Goal: Information Seeking & Learning: Learn about a topic

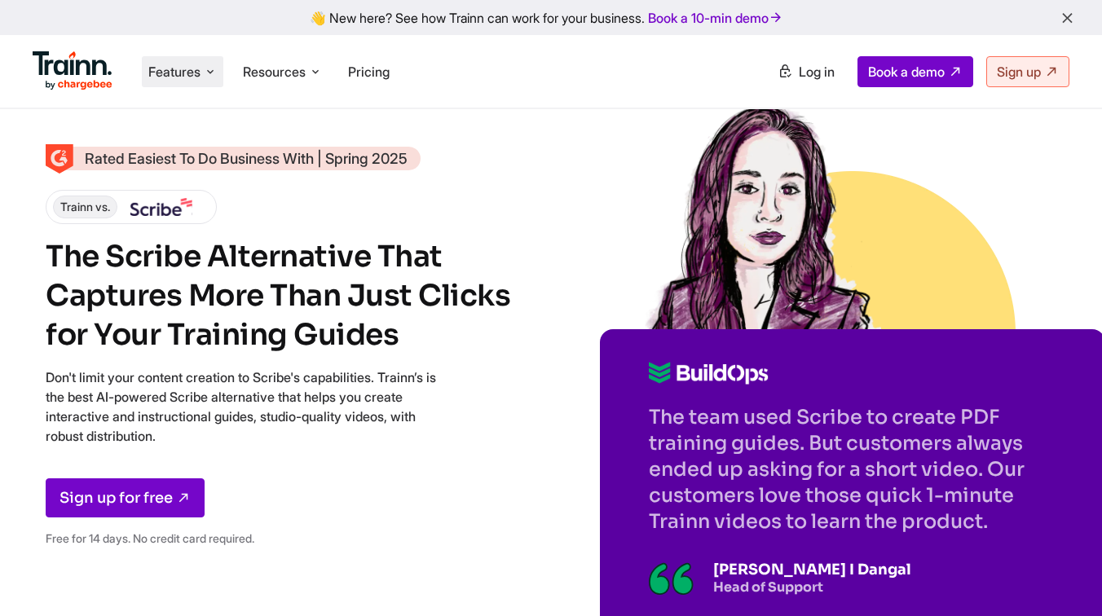
click at [189, 62] on li "Features Product Videos Create product & how-to videos in multiple languages. G…" at bounding box center [183, 71] width 82 height 31
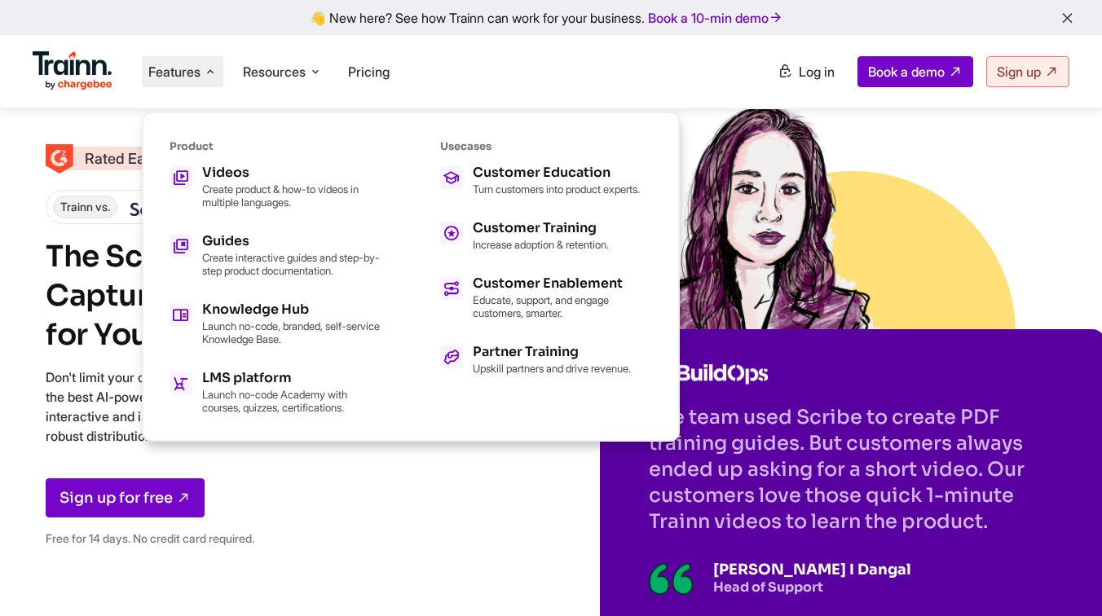
click at [96, 65] on img at bounding box center [73, 70] width 80 height 39
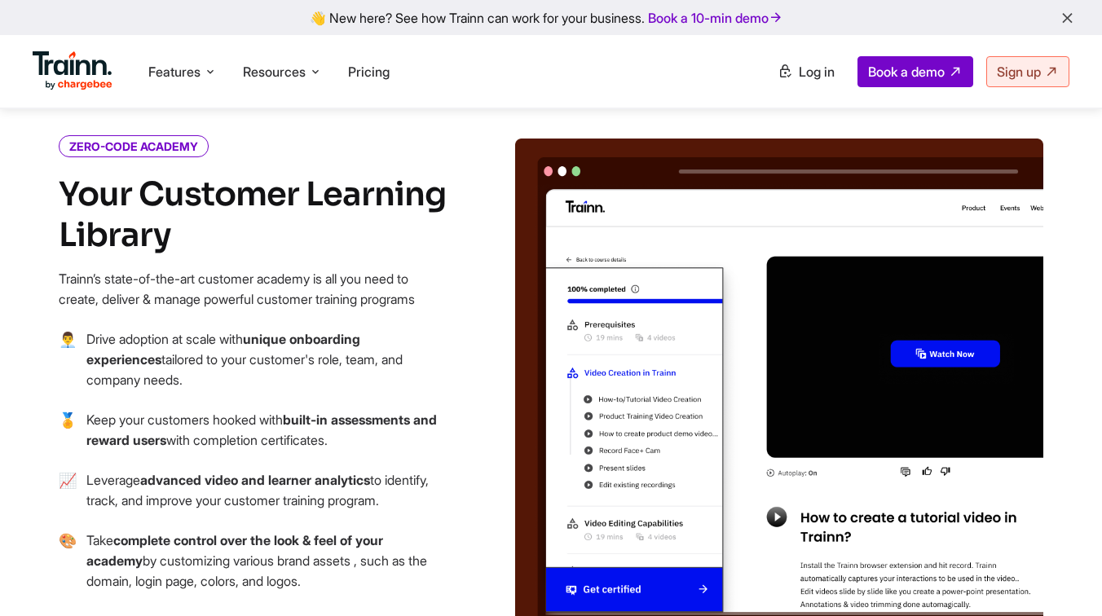
scroll to position [1817, 0]
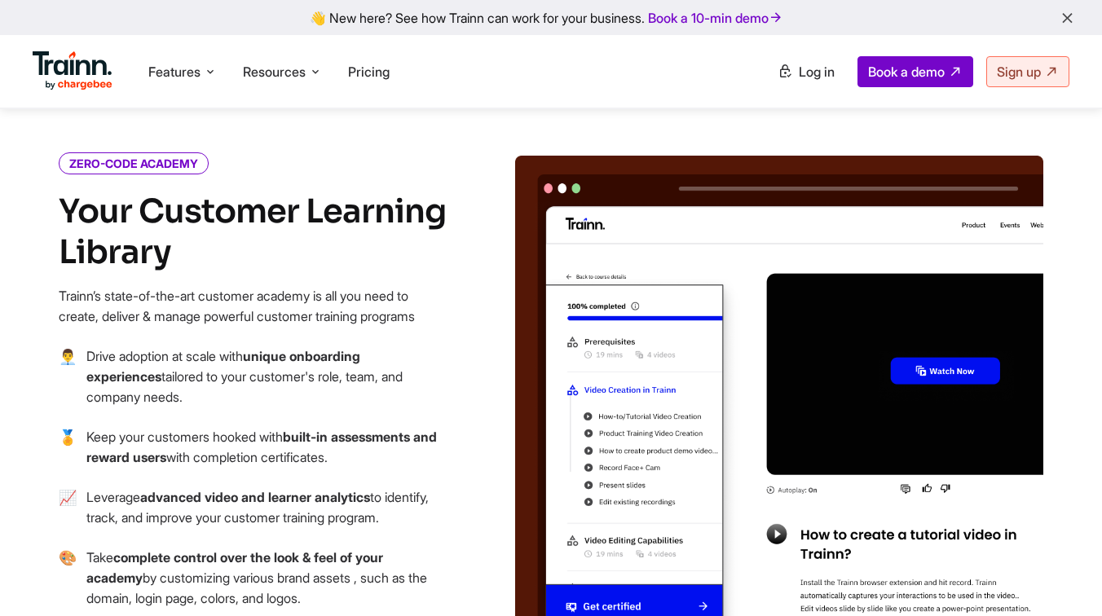
drag, startPoint x: 191, startPoint y: 358, endPoint x: 82, endPoint y: 316, distance: 116.9
click at [82, 346] on li "👨‍💼 Drive adoption at scale with unique onboarding experiences tailored to your…" at bounding box center [254, 386] width 391 height 81
click at [234, 427] on p "Keep your customers hooked with built-in assessments and reward users with comp…" at bounding box center [268, 447] width 364 height 41
click at [383, 427] on p "Keep your customers hooked with built-in assessments and reward users with comp…" at bounding box center [268, 447] width 364 height 41
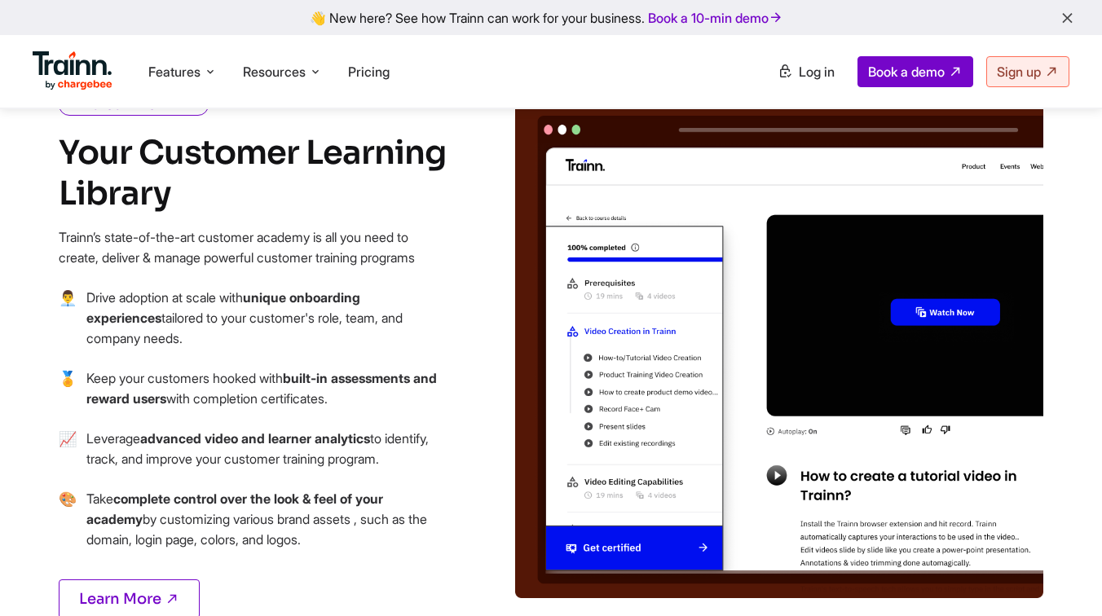
scroll to position [1877, 0]
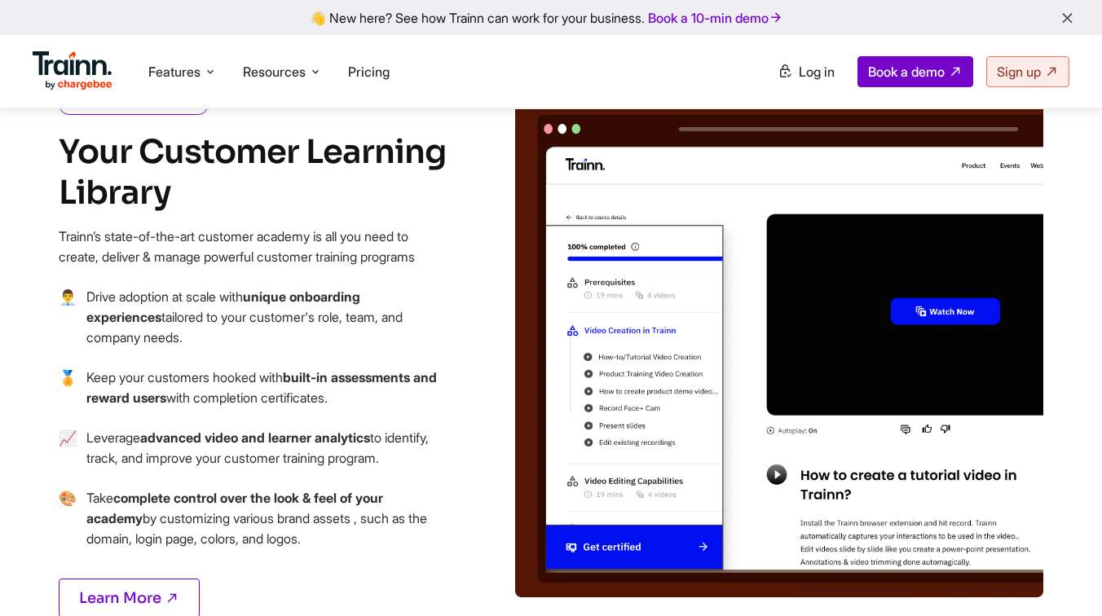
click at [277, 287] on p "Drive adoption at scale with unique onboarding experiences tailored to your cus…" at bounding box center [268, 317] width 364 height 61
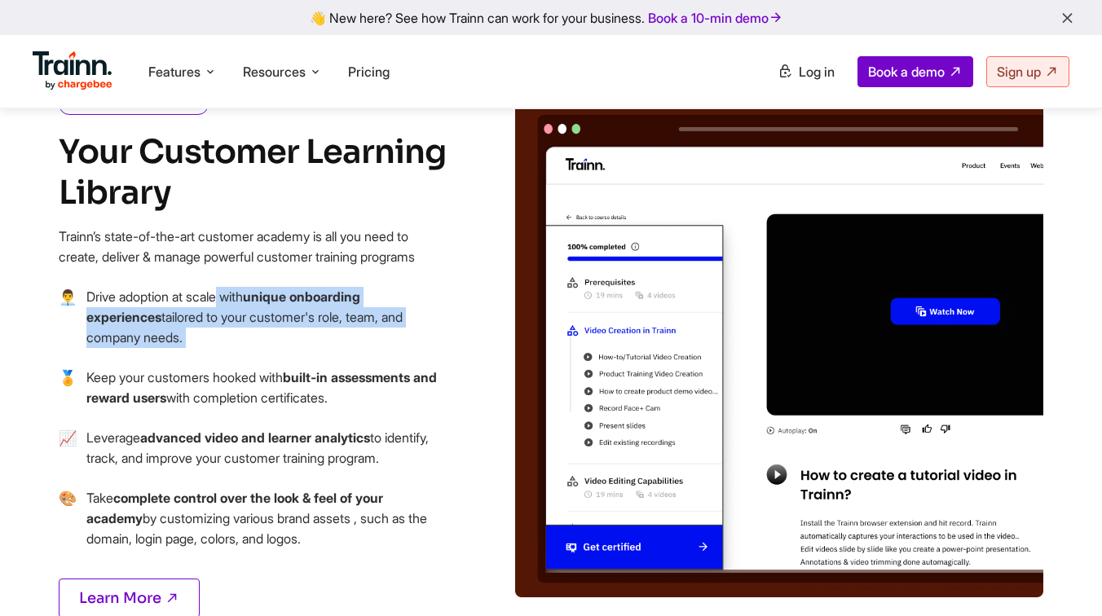
click at [277, 287] on p "Drive adoption at scale with unique onboarding experiences tailored to your cus…" at bounding box center [268, 317] width 364 height 61
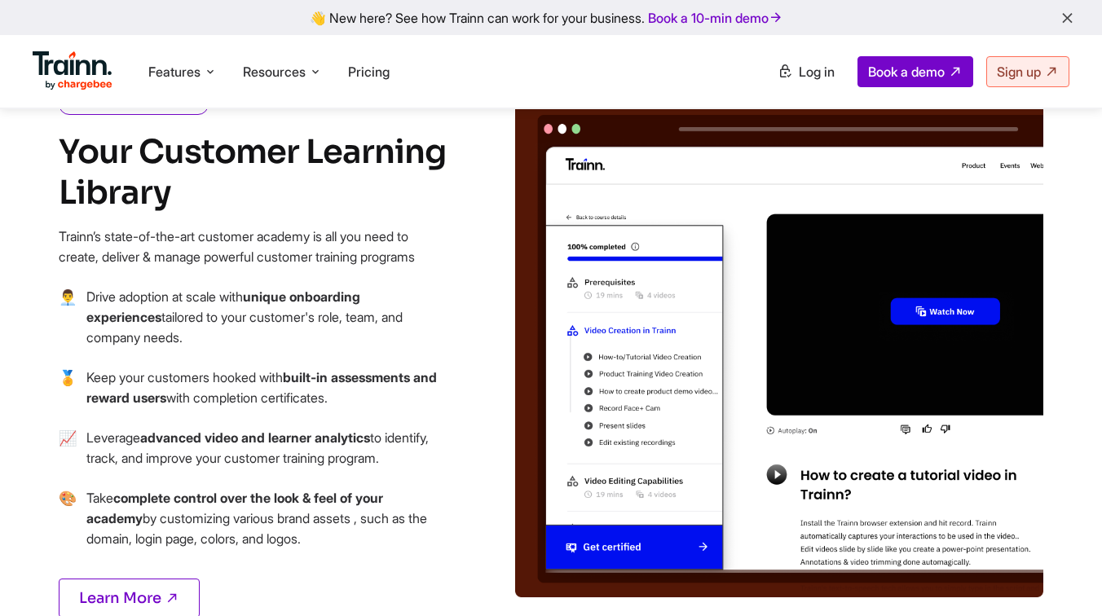
click at [301, 373] on li "🏅 Keep your customers hooked with built-in assessments and reward users with co…" at bounding box center [254, 398] width 391 height 60
drag, startPoint x: 380, startPoint y: 368, endPoint x: 120, endPoint y: 309, distance: 266.8
click at [120, 309] on ul "👨‍💼 Drive adoption at scale with unique onboarding experiences tailored to your…" at bounding box center [254, 428] width 391 height 282
click at [310, 386] on li "🏅 Keep your customers hooked with built-in assessments and reward users with co…" at bounding box center [254, 398] width 391 height 60
drag, startPoint x: 83, startPoint y: 396, endPoint x: 414, endPoint y: 414, distance: 331.5
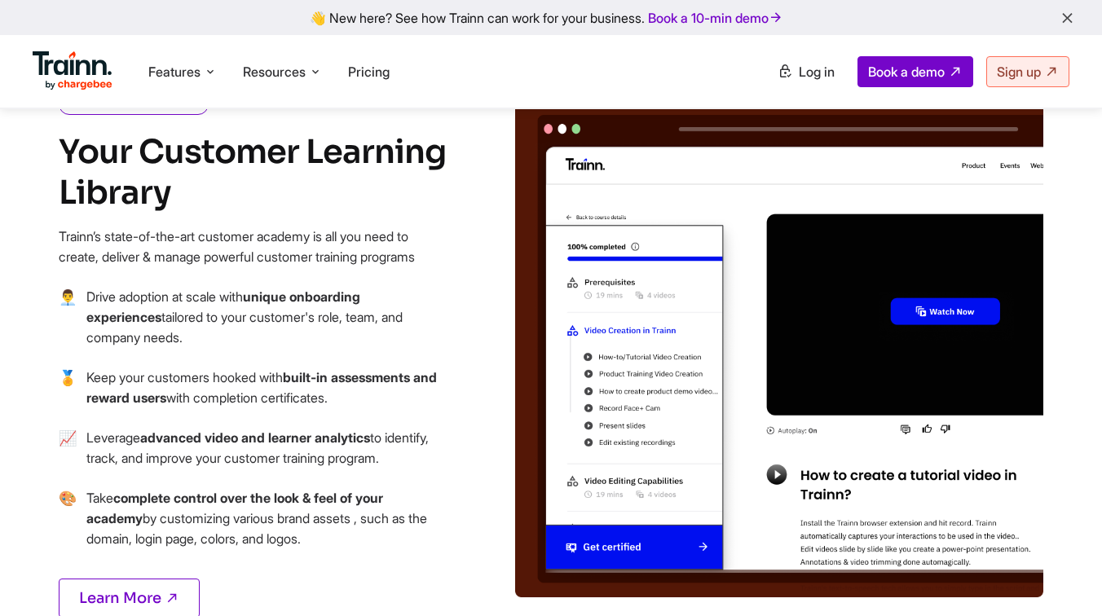
click at [414, 428] on p "Leverage advanced video and learner analytics to identify, track, and improve y…" at bounding box center [268, 448] width 364 height 41
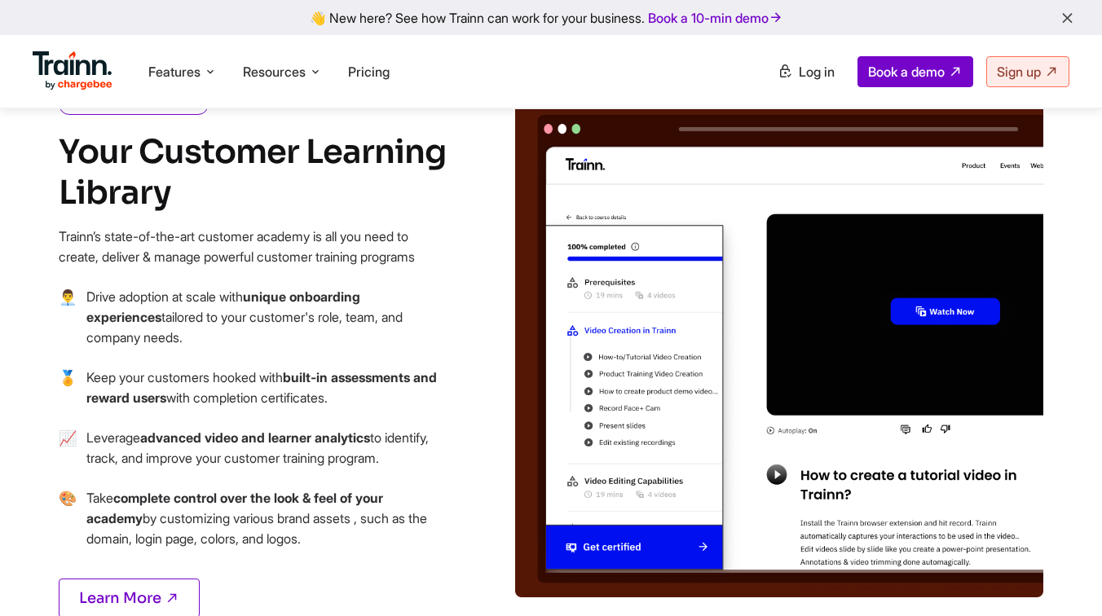
click at [414, 428] on p "Leverage advanced video and learner analytics to identify, track, and improve y…" at bounding box center [268, 448] width 364 height 41
click at [373, 368] on p "Keep your customers hooked with built-in assessments and reward users with comp…" at bounding box center [268, 388] width 364 height 41
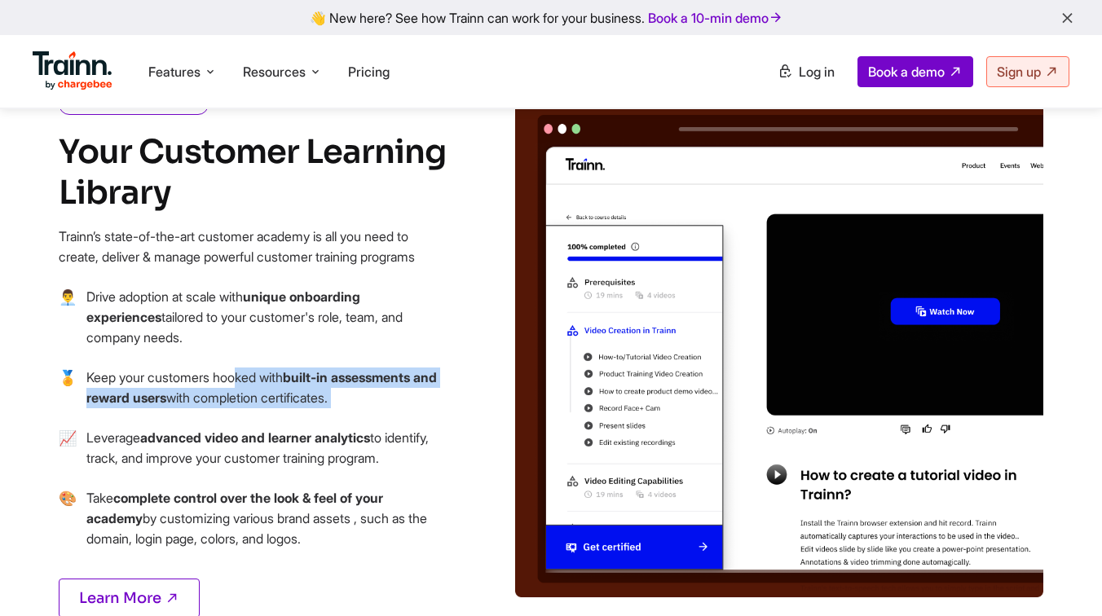
click at [373, 368] on p "Keep your customers hooked with built-in assessments and reward users with comp…" at bounding box center [268, 388] width 364 height 41
click at [286, 295] on p "Drive adoption at scale with unique onboarding experiences tailored to your cus…" at bounding box center [268, 317] width 364 height 61
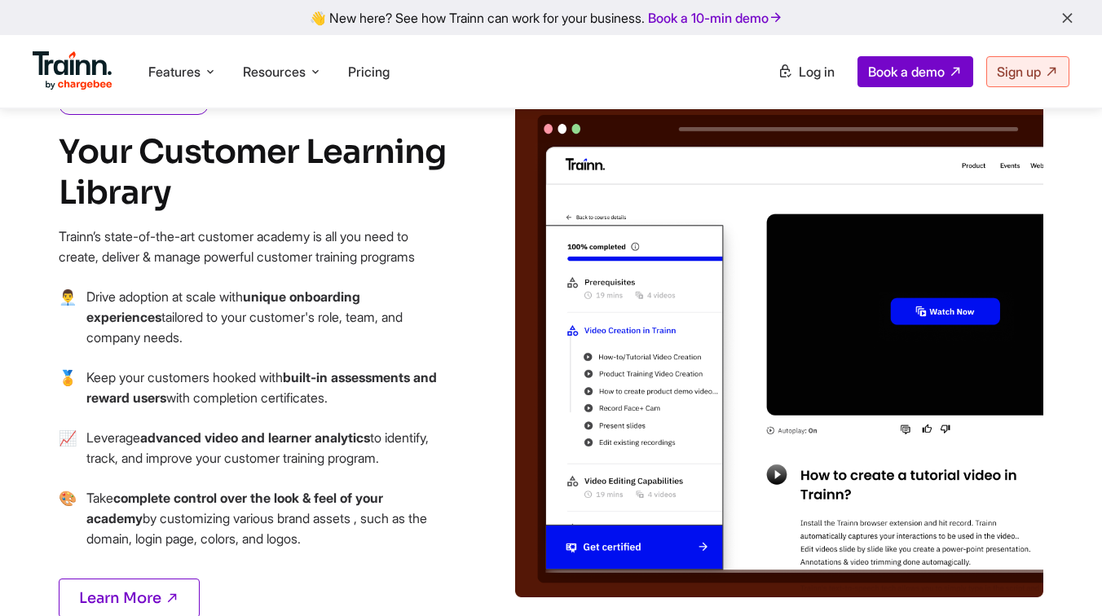
click at [286, 295] on p "Drive adoption at scale with unique onboarding experiences tailored to your cus…" at bounding box center [268, 317] width 364 height 61
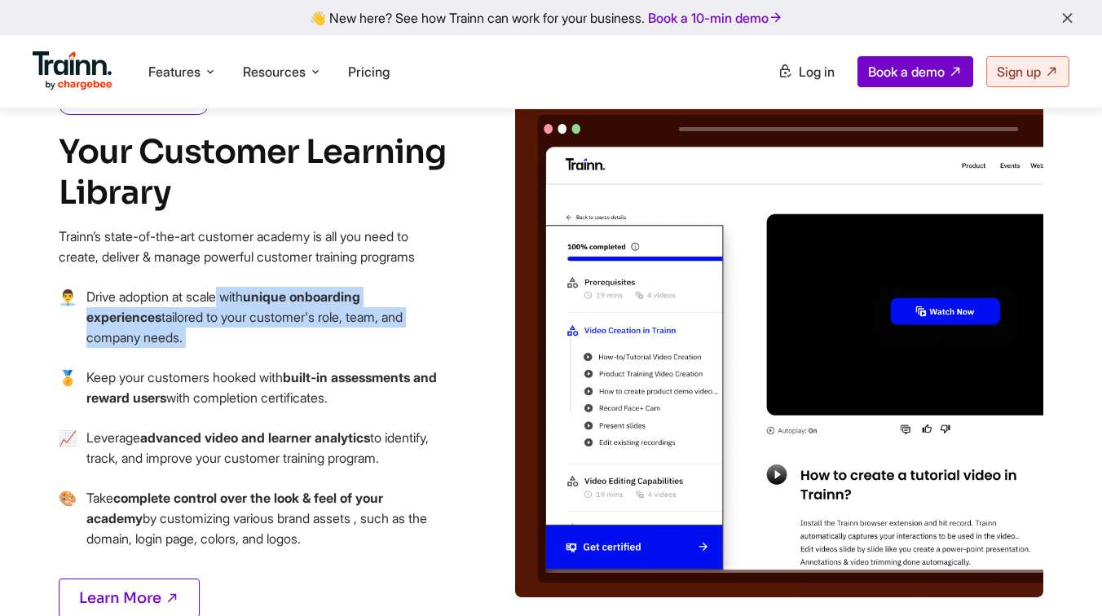
click at [286, 295] on p "Drive adoption at scale with unique onboarding experiences tailored to your cus…" at bounding box center [268, 317] width 364 height 61
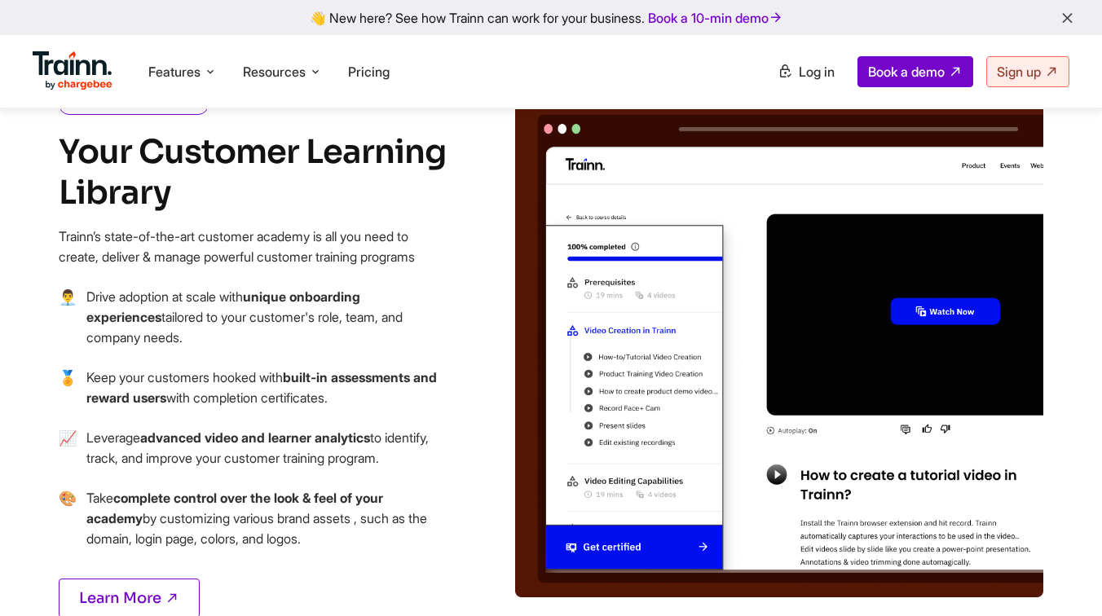
click at [385, 441] on li "📈 Leverage advanced video and learner analytics to identify, track, and improve…" at bounding box center [254, 458] width 391 height 60
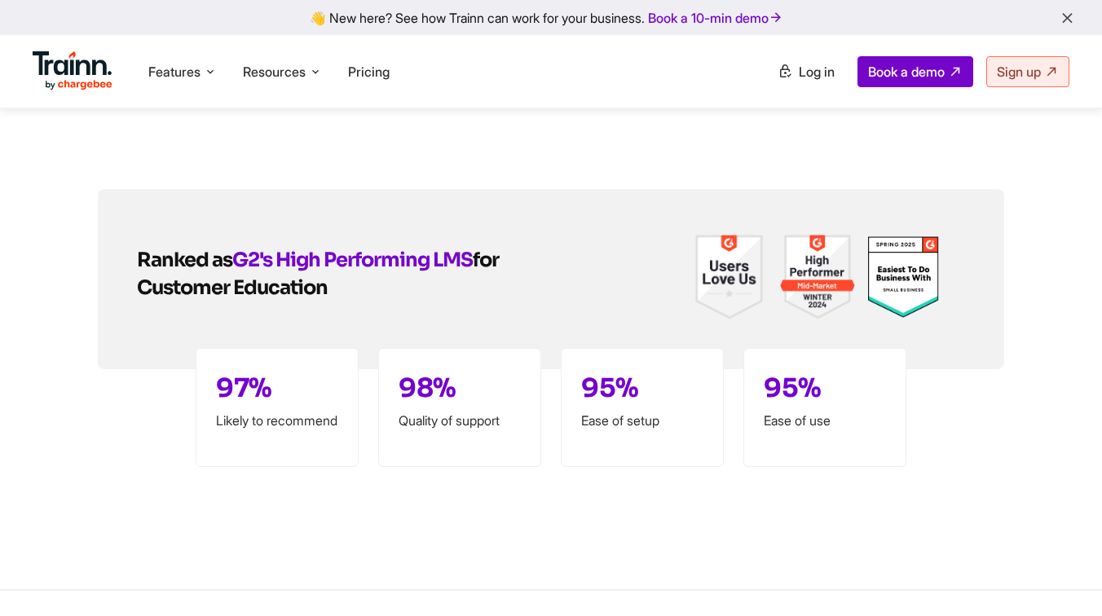
scroll to position [3918, 0]
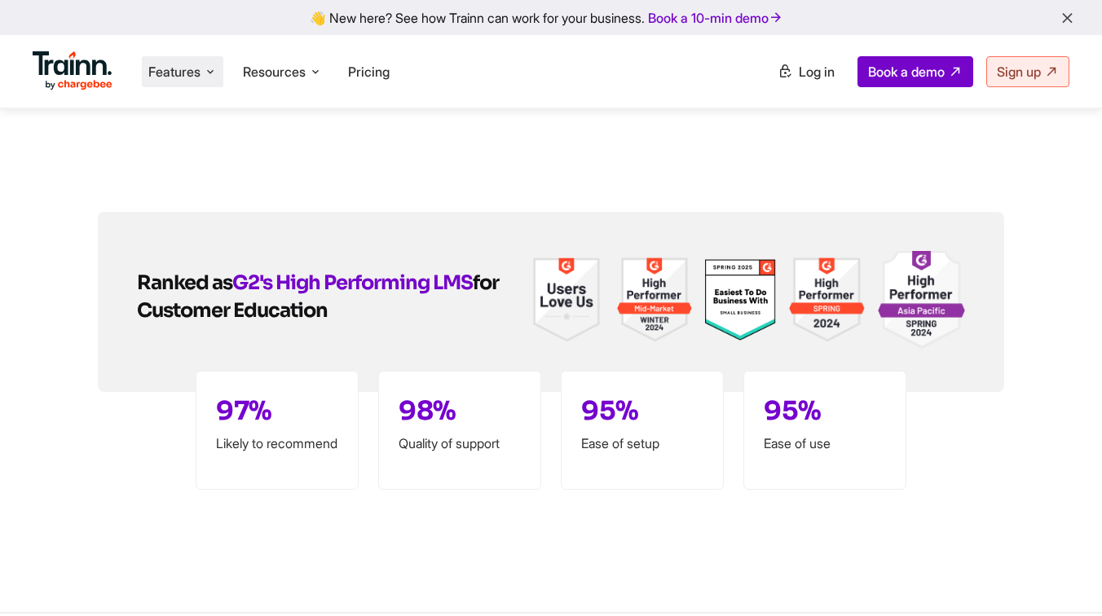
click at [193, 70] on span "Features" at bounding box center [174, 72] width 52 height 18
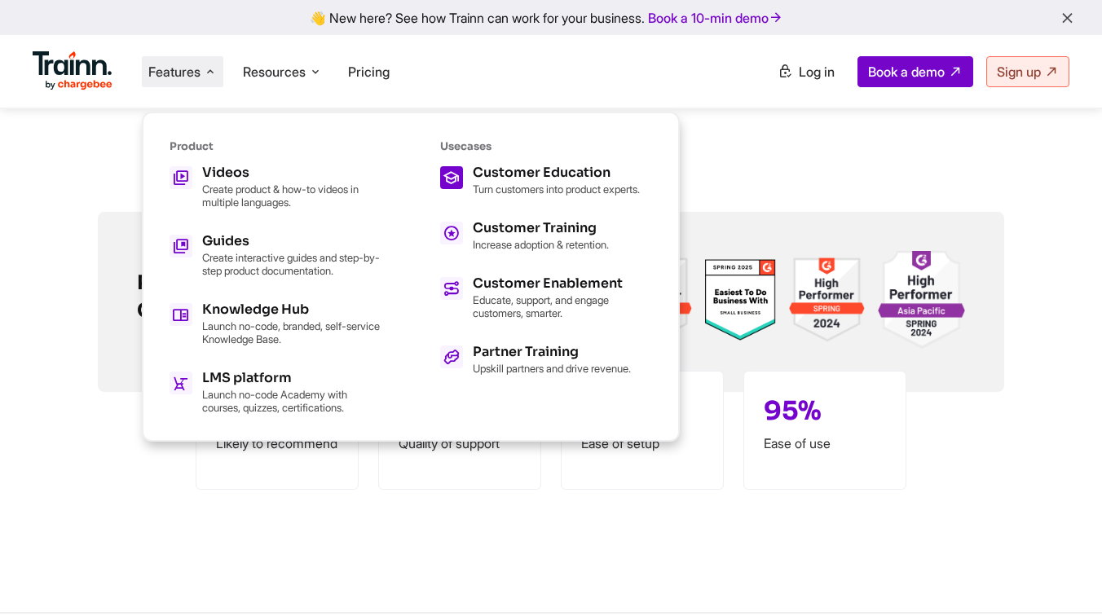
scroll to position [3884, 0]
click at [535, 179] on div "Customer Education" at bounding box center [556, 172] width 167 height 13
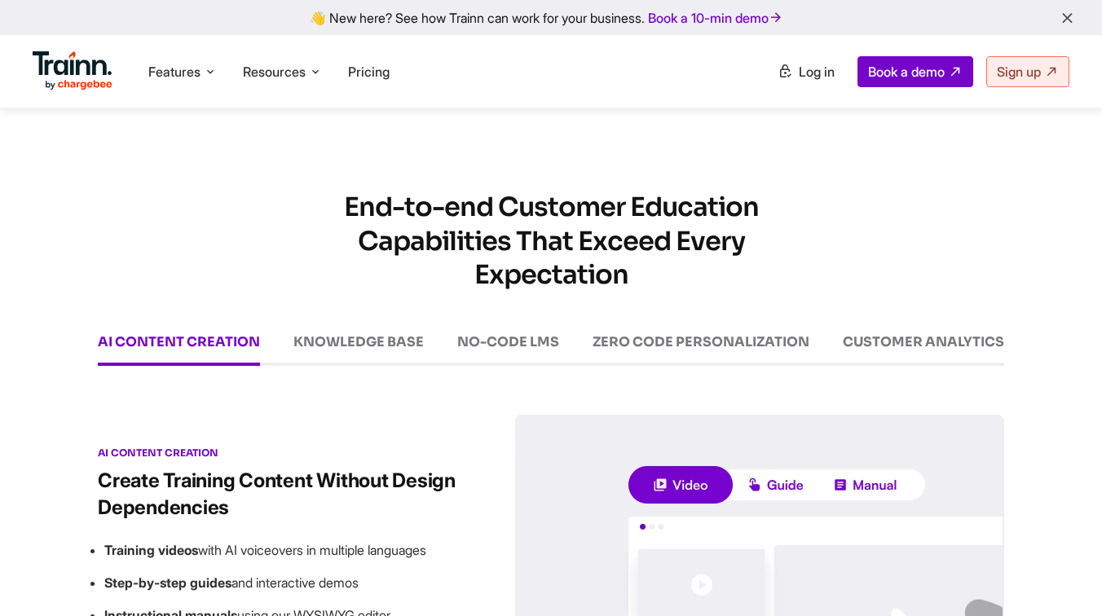
scroll to position [2066, 0]
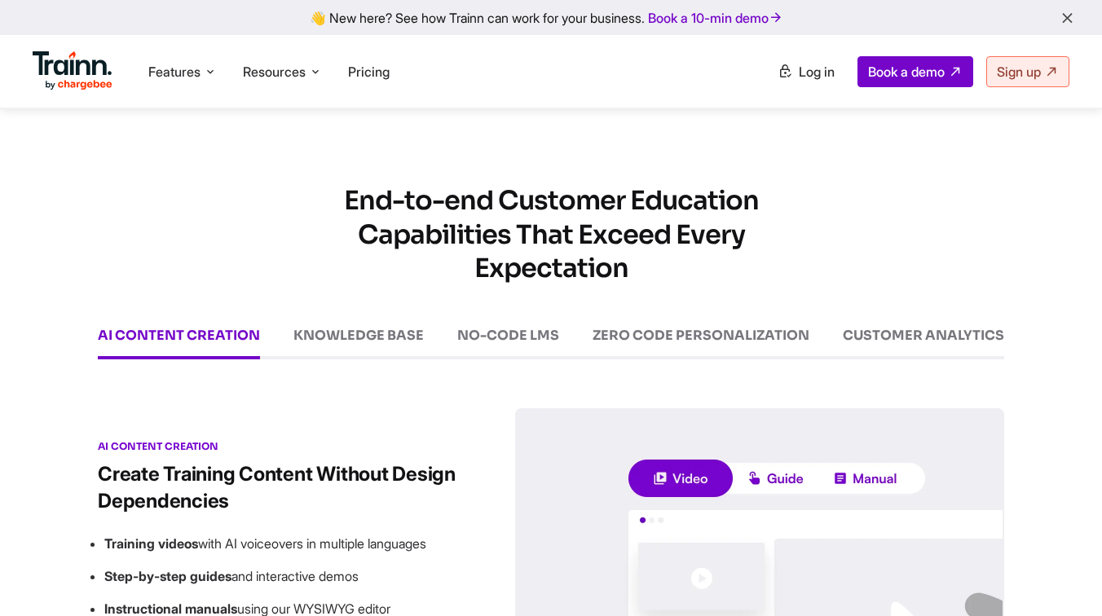
click at [869, 369] on div "End-to-end Customer Education Capabilities That Exceed Every Expectation AI CON…" at bounding box center [551, 542] width 1102 height 717
click at [873, 360] on div "CUSTOMER ANALYTICS" at bounding box center [923, 344] width 161 height 31
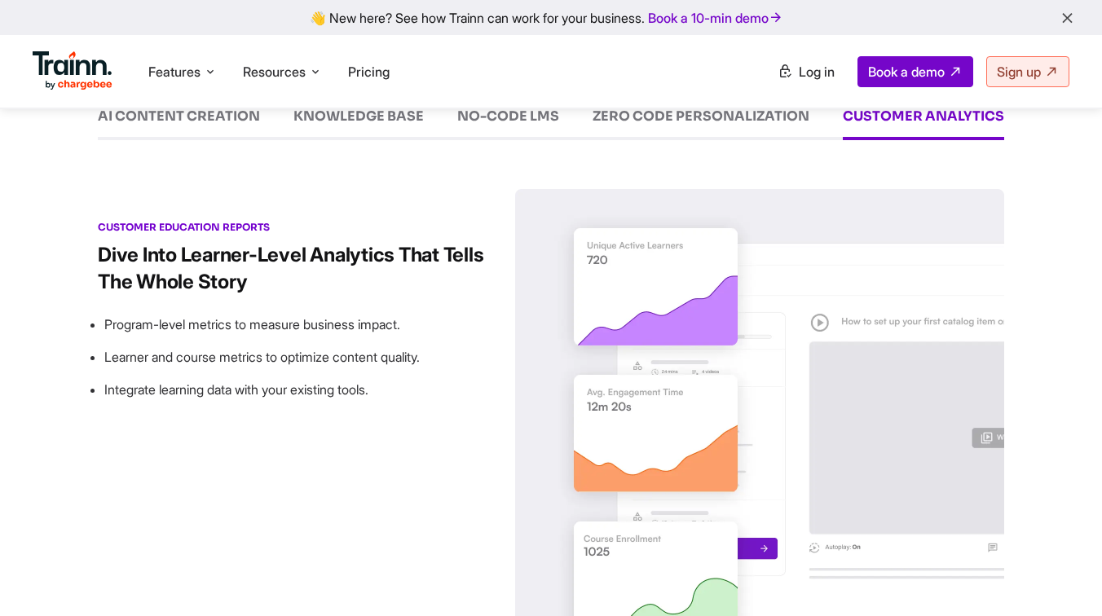
scroll to position [2279, 0]
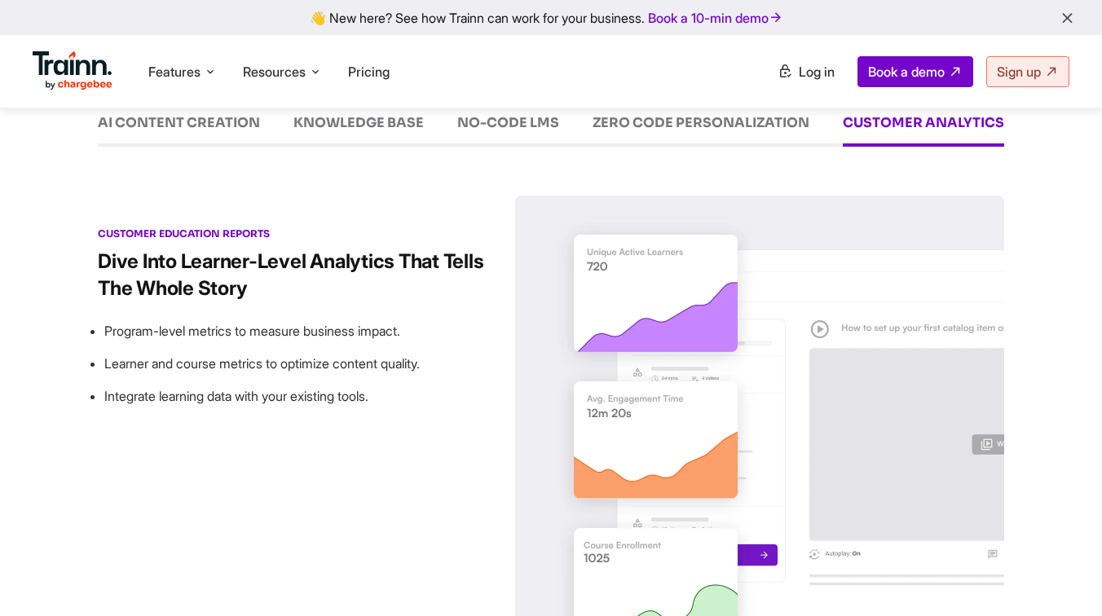
click at [174, 147] on div "AI CONTENT CREATION" at bounding box center [179, 131] width 162 height 31
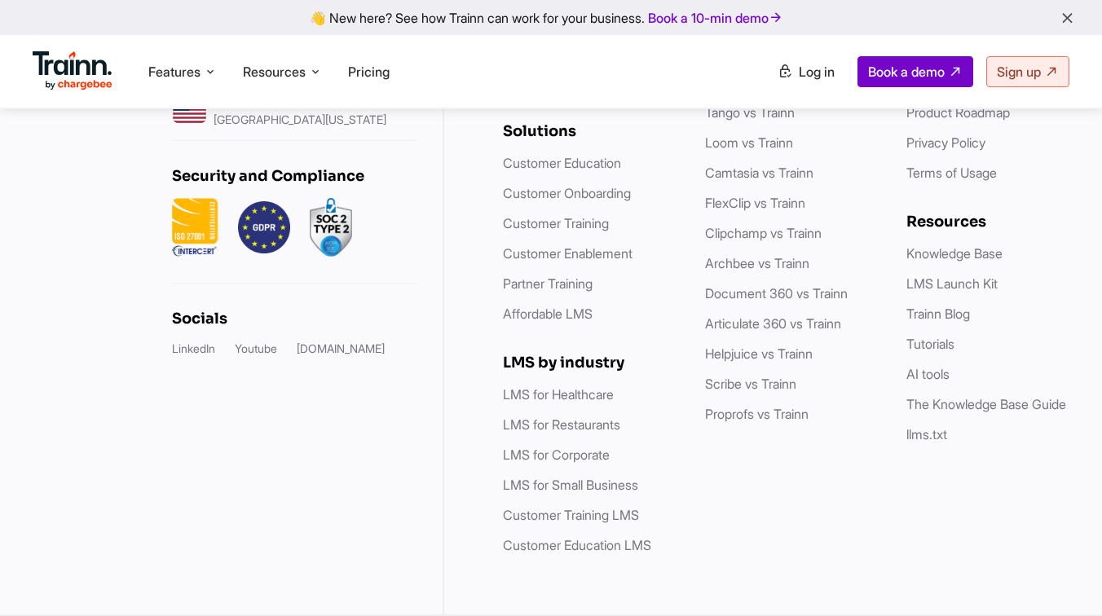
scroll to position [4432, 0]
click at [752, 173] on link "Camtasia vs Trainn" at bounding box center [759, 173] width 108 height 16
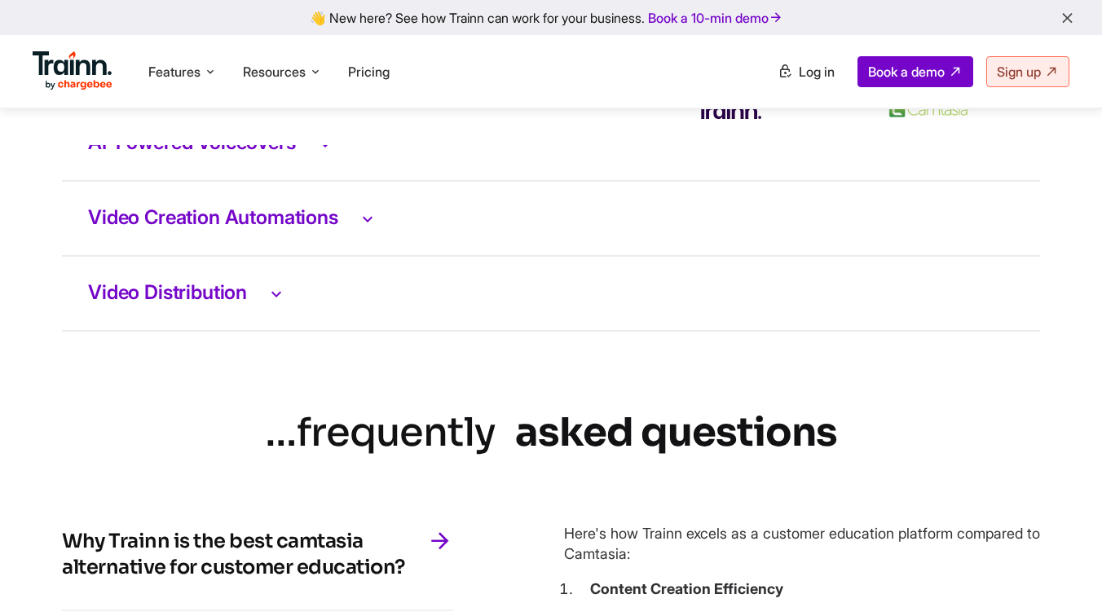
scroll to position [3504, 0]
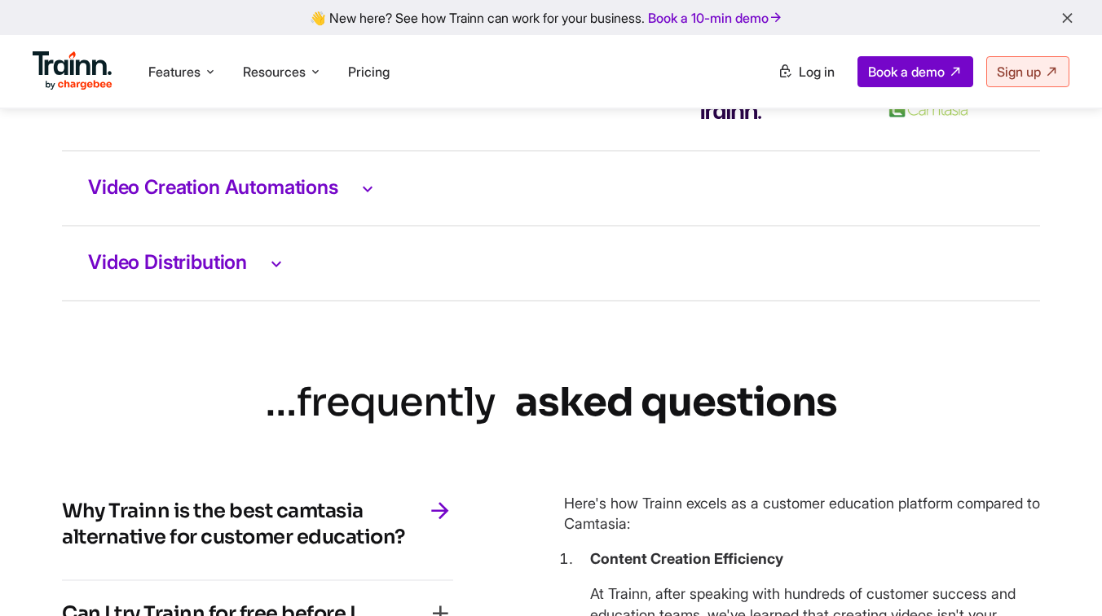
click at [227, 271] on h3 "Video Distribution" at bounding box center [551, 263] width 926 height 21
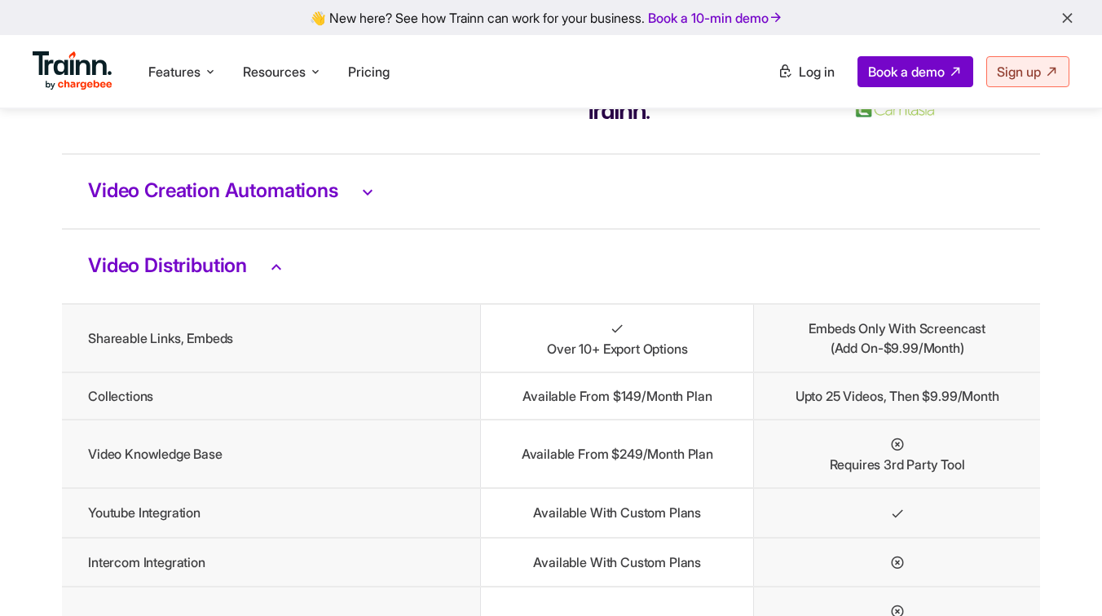
scroll to position [3498, 0]
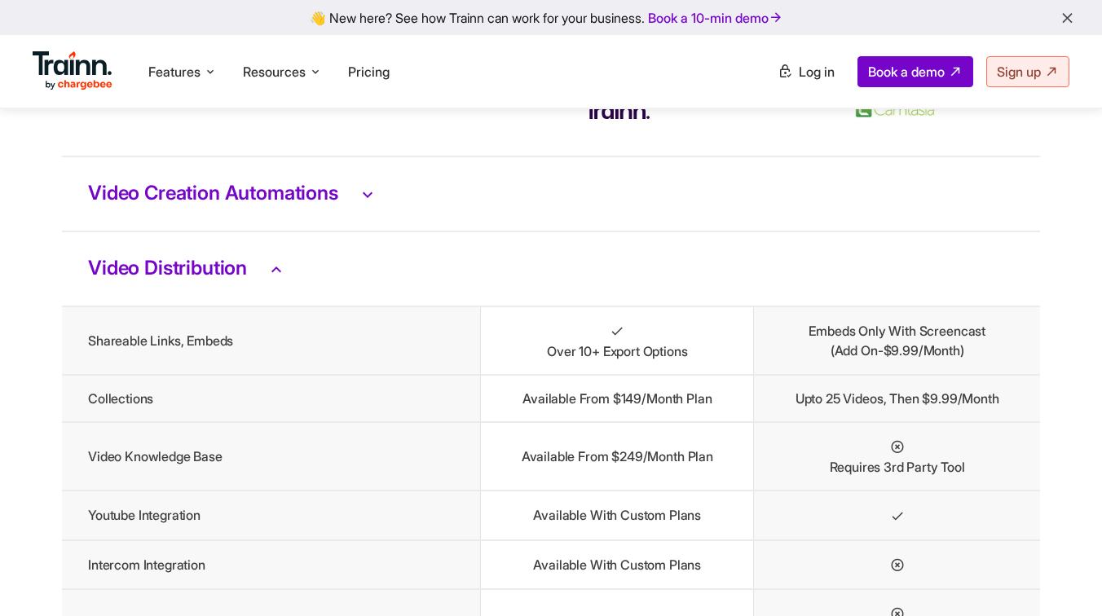
click at [237, 205] on h3 "Video Creation Automations" at bounding box center [551, 193] width 926 height 21
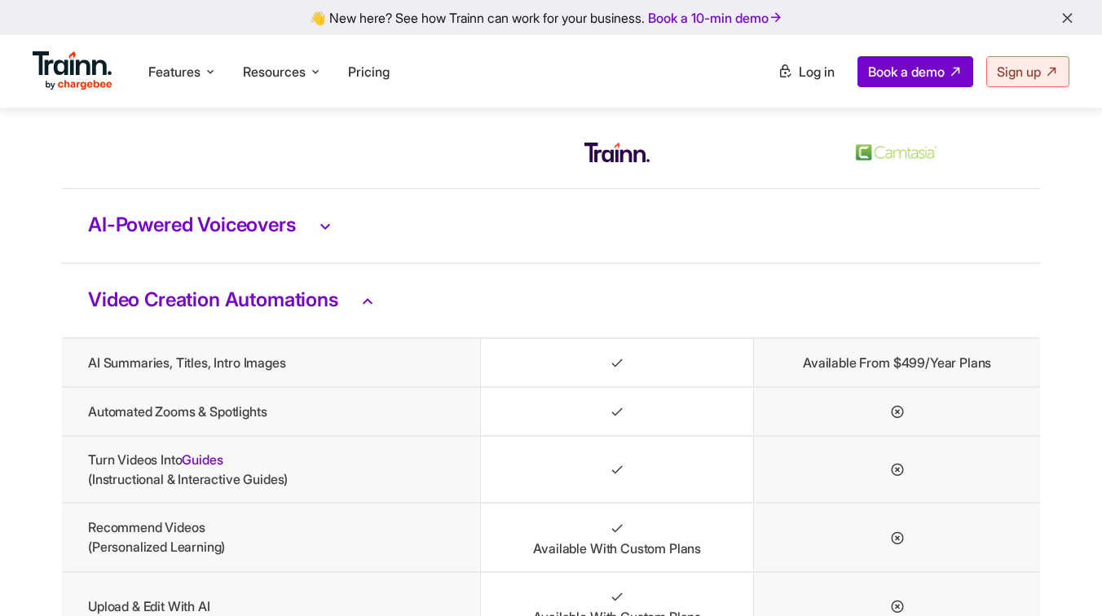
scroll to position [3374, 0]
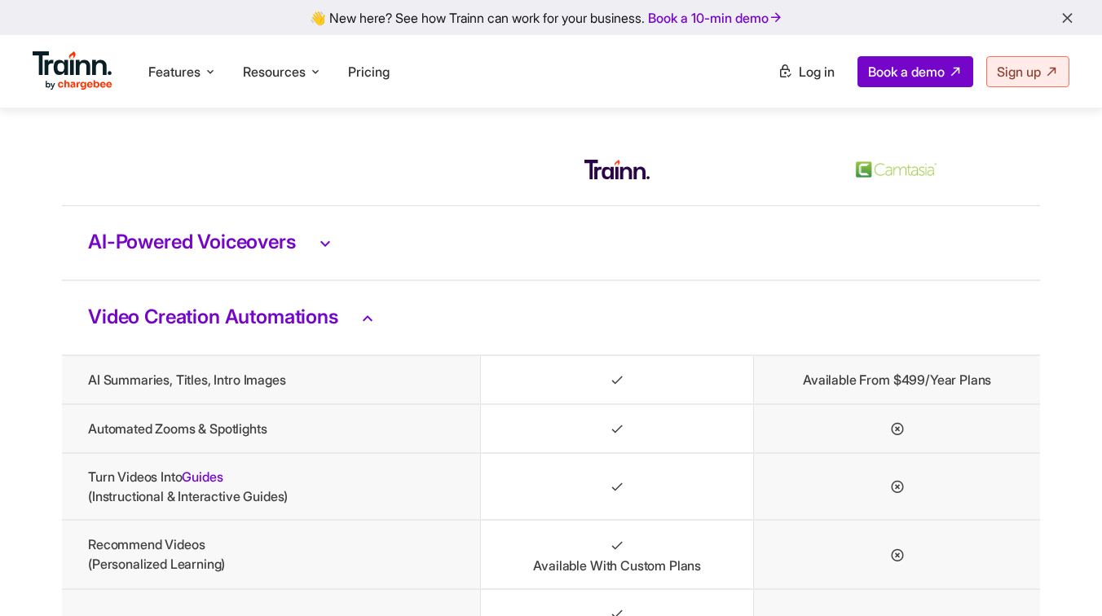
click at [254, 254] on h3 "AI-Powered Voiceovers" at bounding box center [551, 242] width 926 height 21
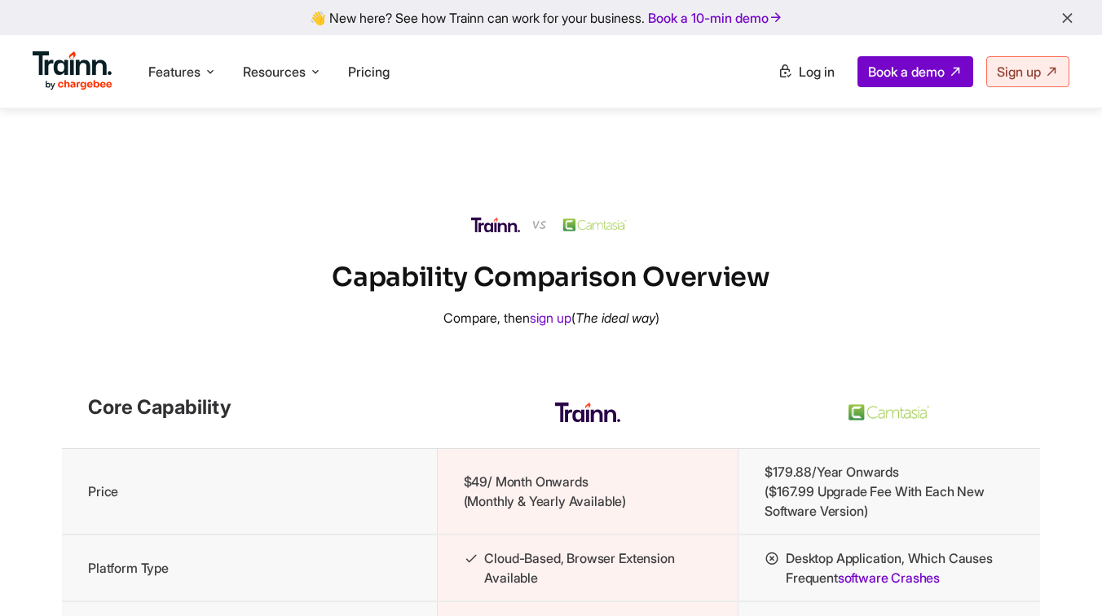
scroll to position [1464, 0]
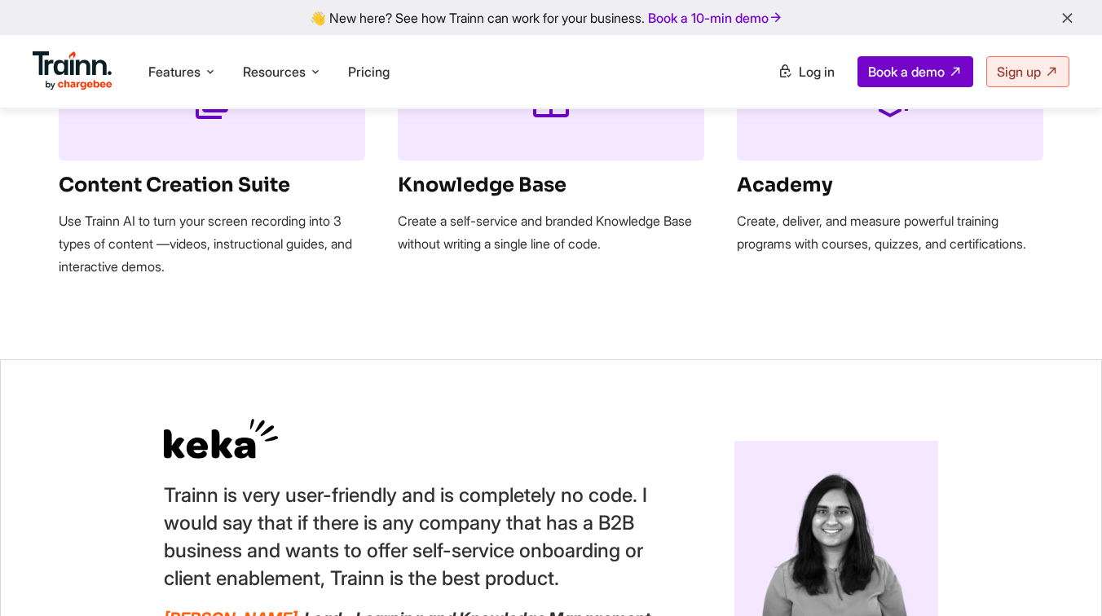
scroll to position [4432, 0]
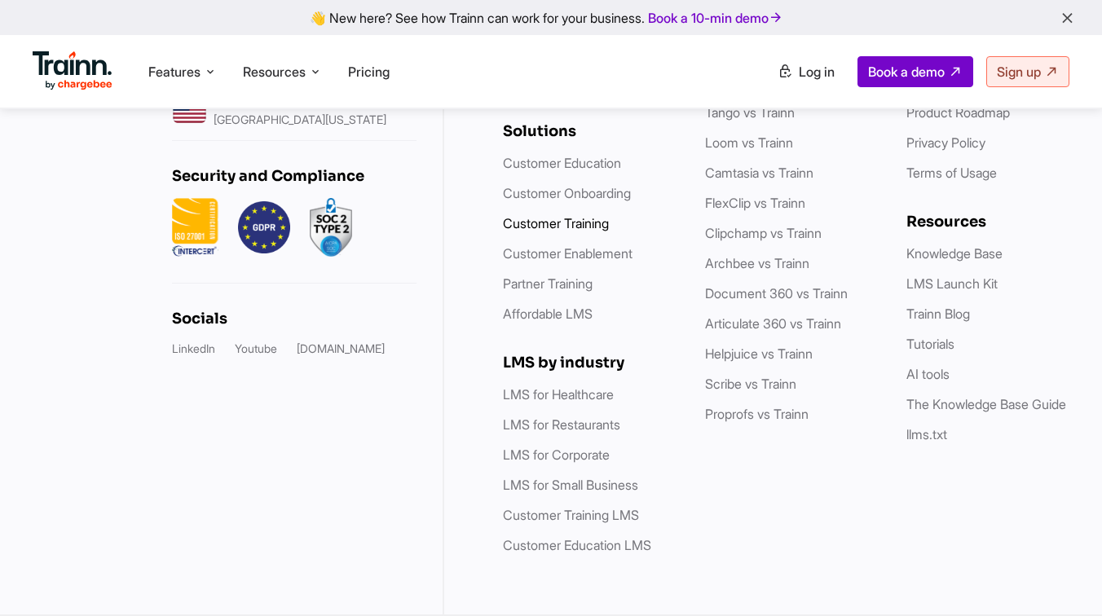
click at [541, 228] on link "Customer Training" at bounding box center [556, 223] width 106 height 16
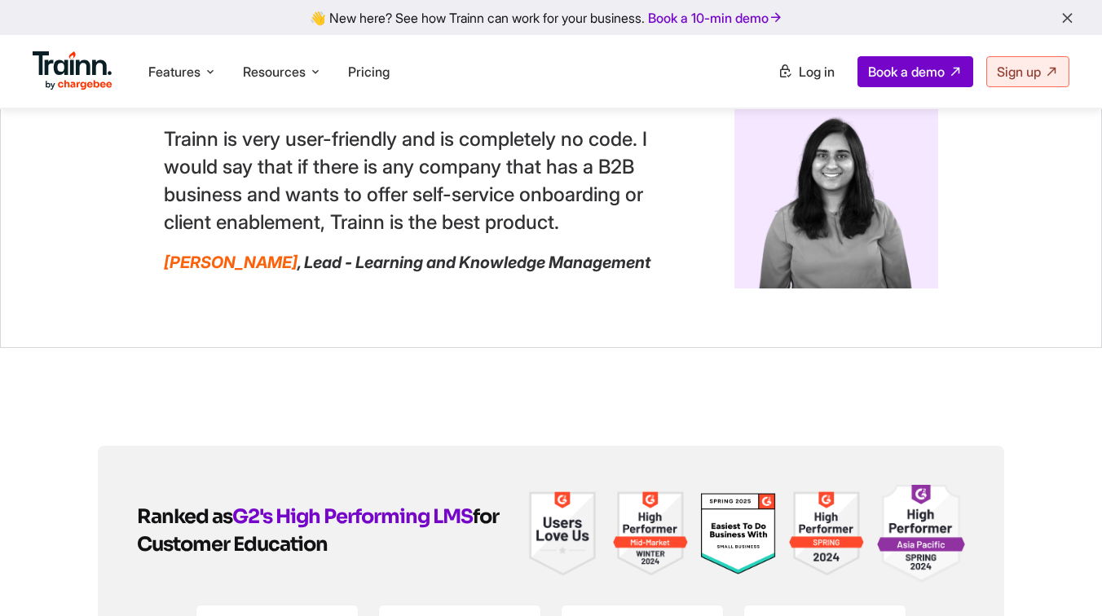
scroll to position [3832, 0]
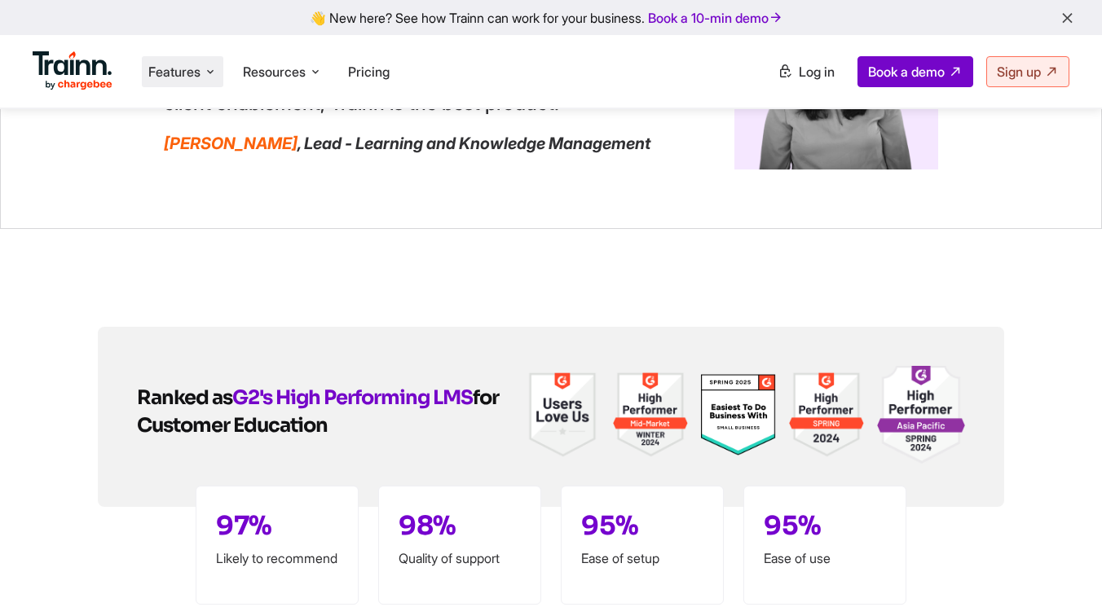
click at [196, 60] on li "Features Product Videos Create product & how-to videos in multiple languages. G…" at bounding box center [183, 71] width 82 height 31
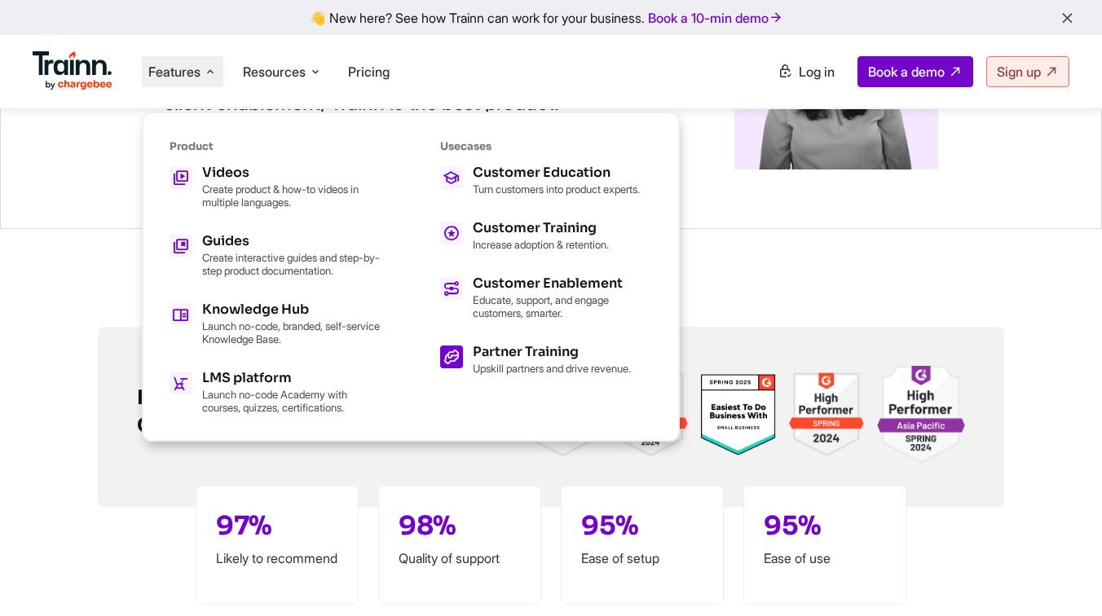
click at [545, 359] on div "Partner Training" at bounding box center [552, 352] width 158 height 13
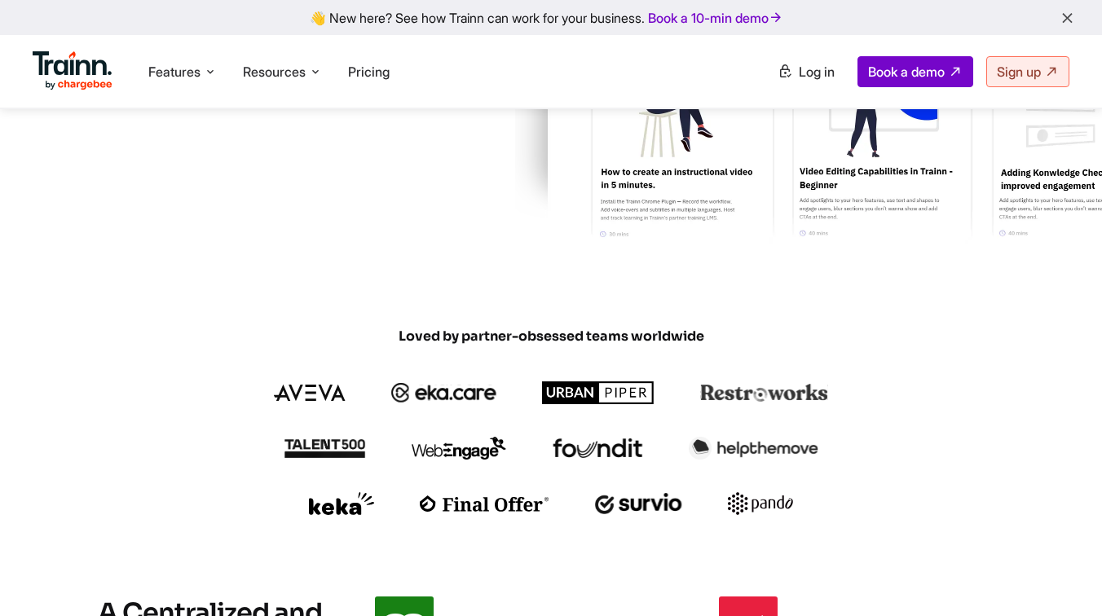
scroll to position [240, 0]
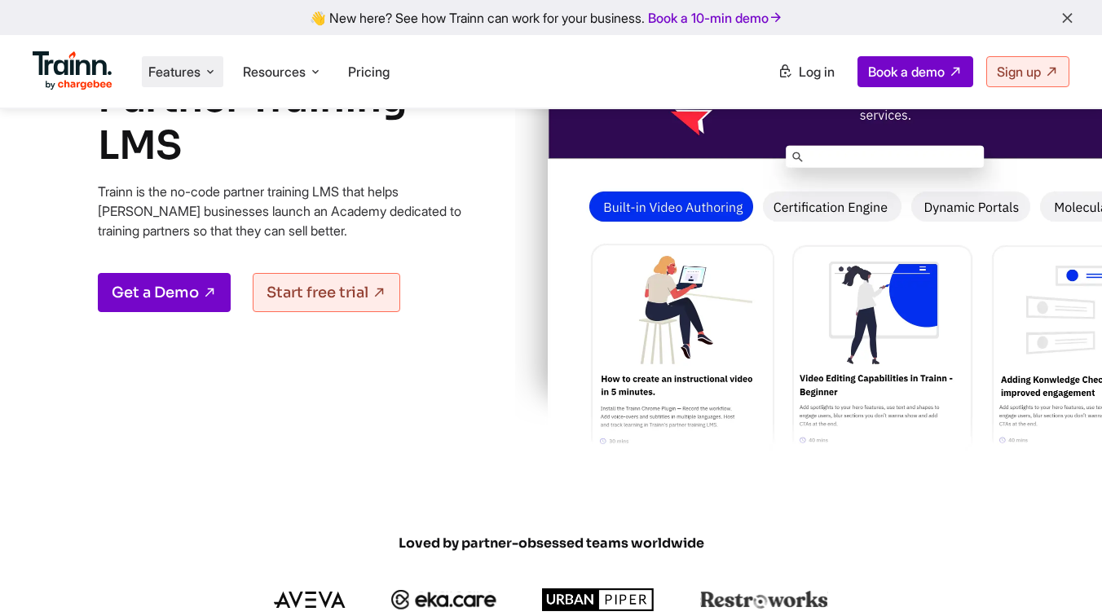
click at [194, 58] on li "Features Product Videos Create product & how-to videos in multiple languages. G…" at bounding box center [183, 71] width 82 height 31
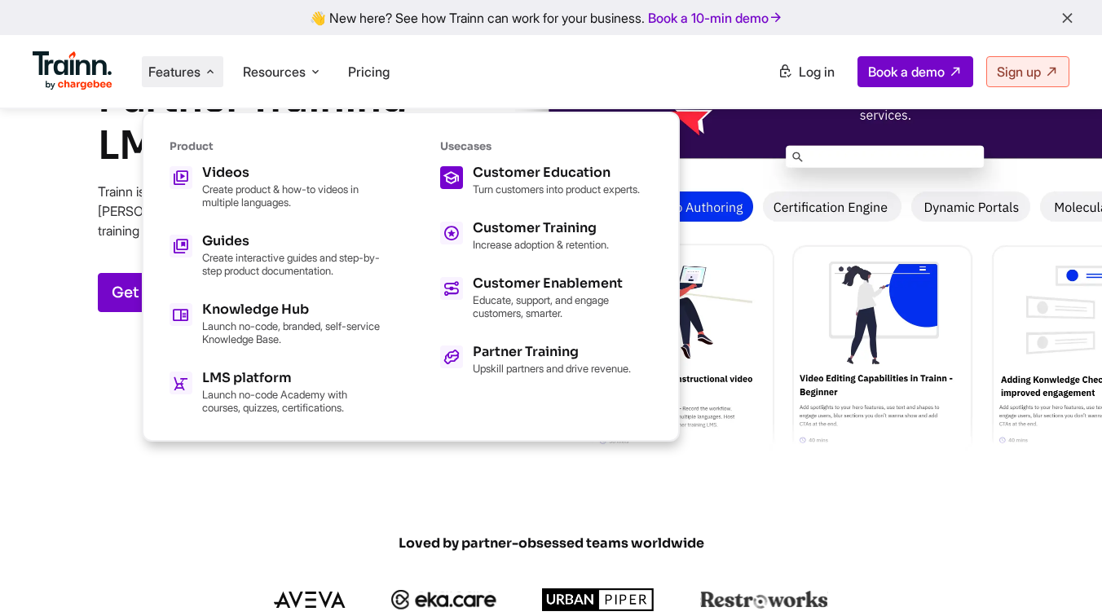
click at [524, 188] on p "Turn customers into product experts." at bounding box center [556, 189] width 167 height 13
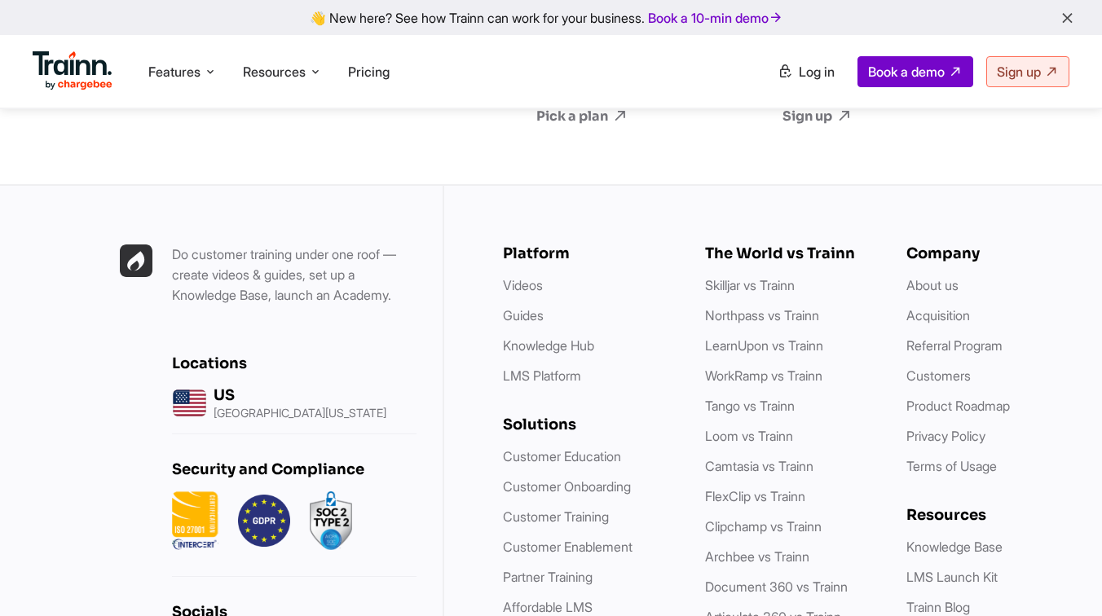
scroll to position [4085, 0]
